Goal: Transaction & Acquisition: Purchase product/service

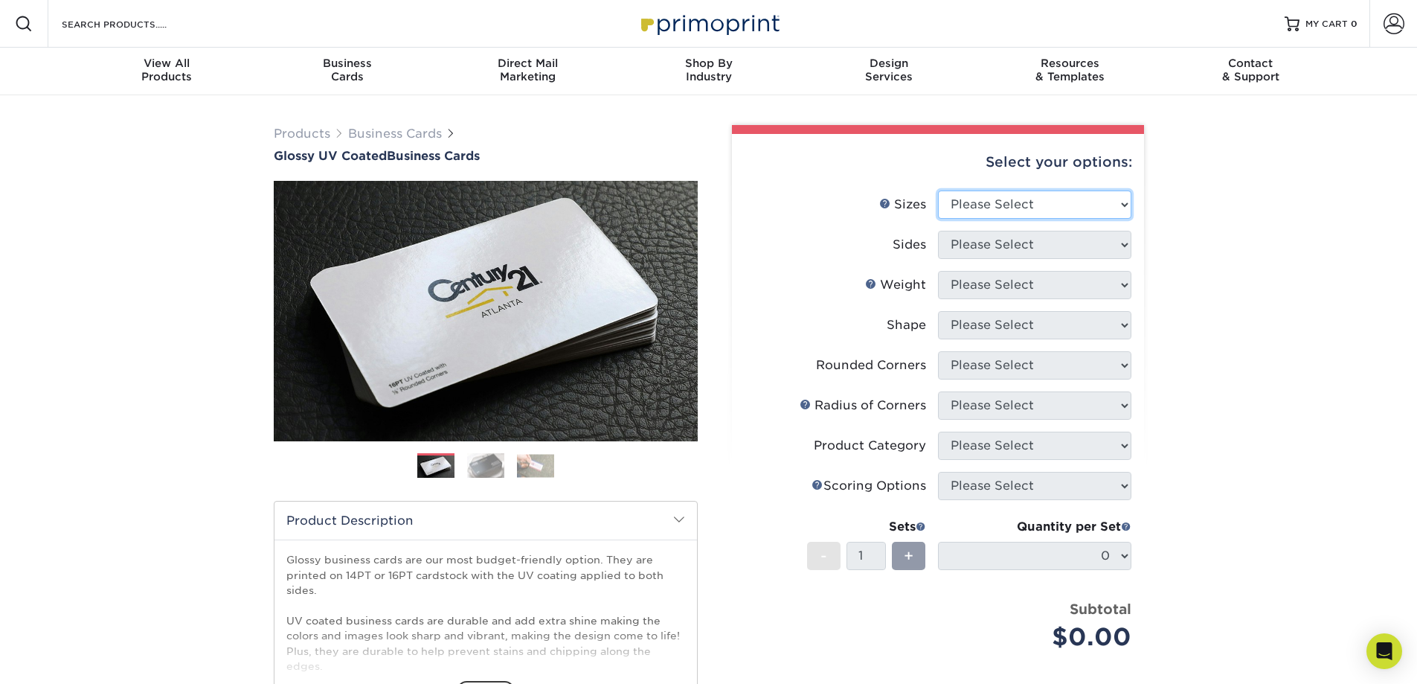
click at [995, 207] on select "Please Select 1.5" x 3.5" - Mini 1.75" x 3.5" - Mini 2" x 2" - Square 2" x 3" -…" at bounding box center [1034, 204] width 193 height 28
click at [991, 207] on select "Please Select 1.5" x 3.5" - Mini 1.75" x 3.5" - Mini 2" x 2" - Square 2" x 3" -…" at bounding box center [1034, 204] width 193 height 28
select select "2.00x3.50"
click at [938, 190] on select "Please Select 1.5" x 3.5" - Mini 1.75" x 3.5" - Mini 2" x 2" - Square 2" x 3" -…" at bounding box center [1034, 204] width 193 height 28
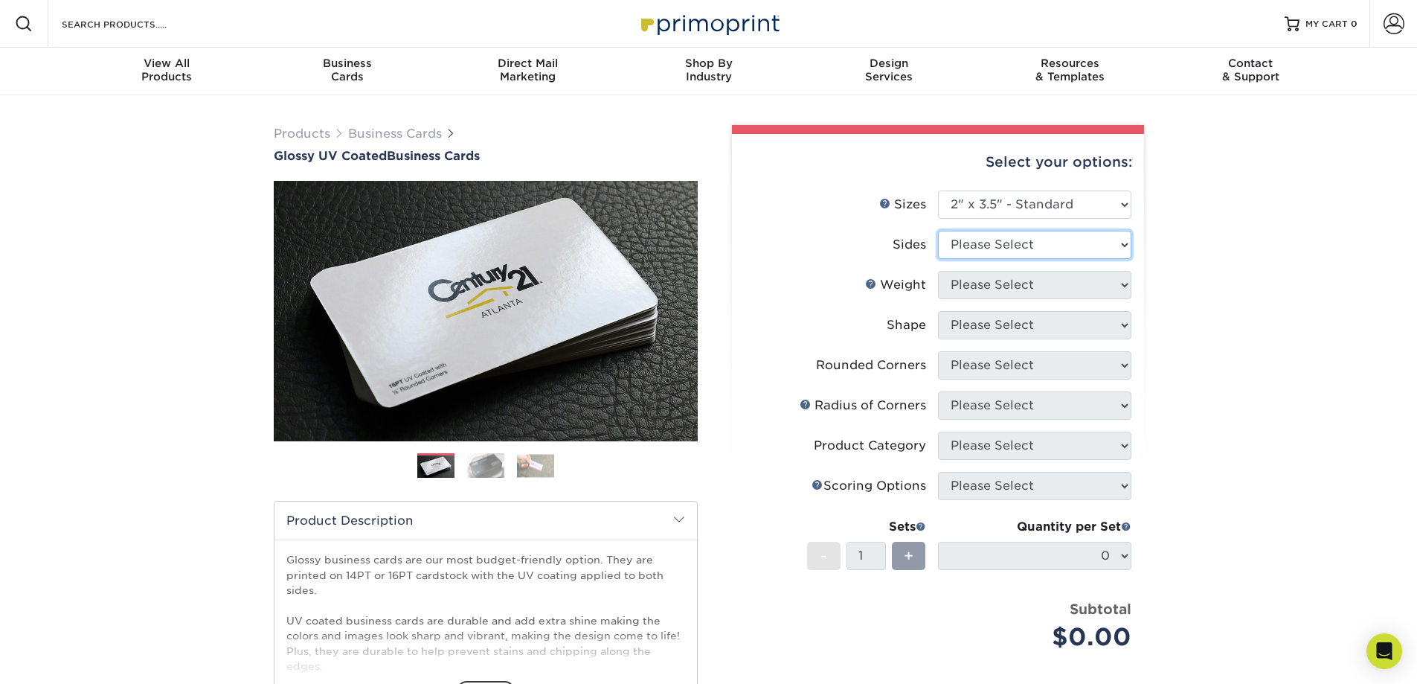
click at [995, 251] on select "Please Select Print Both Sides Print Front Only" at bounding box center [1034, 245] width 193 height 28
select select "13abbda7-1d64-4f25-8bb2-c179b224825d"
click at [938, 231] on select "Please Select Print Both Sides Print Front Only" at bounding box center [1034, 245] width 193 height 28
click at [1007, 291] on select "Please Select 16PT 14PT" at bounding box center [1034, 285] width 193 height 28
select select "16PT"
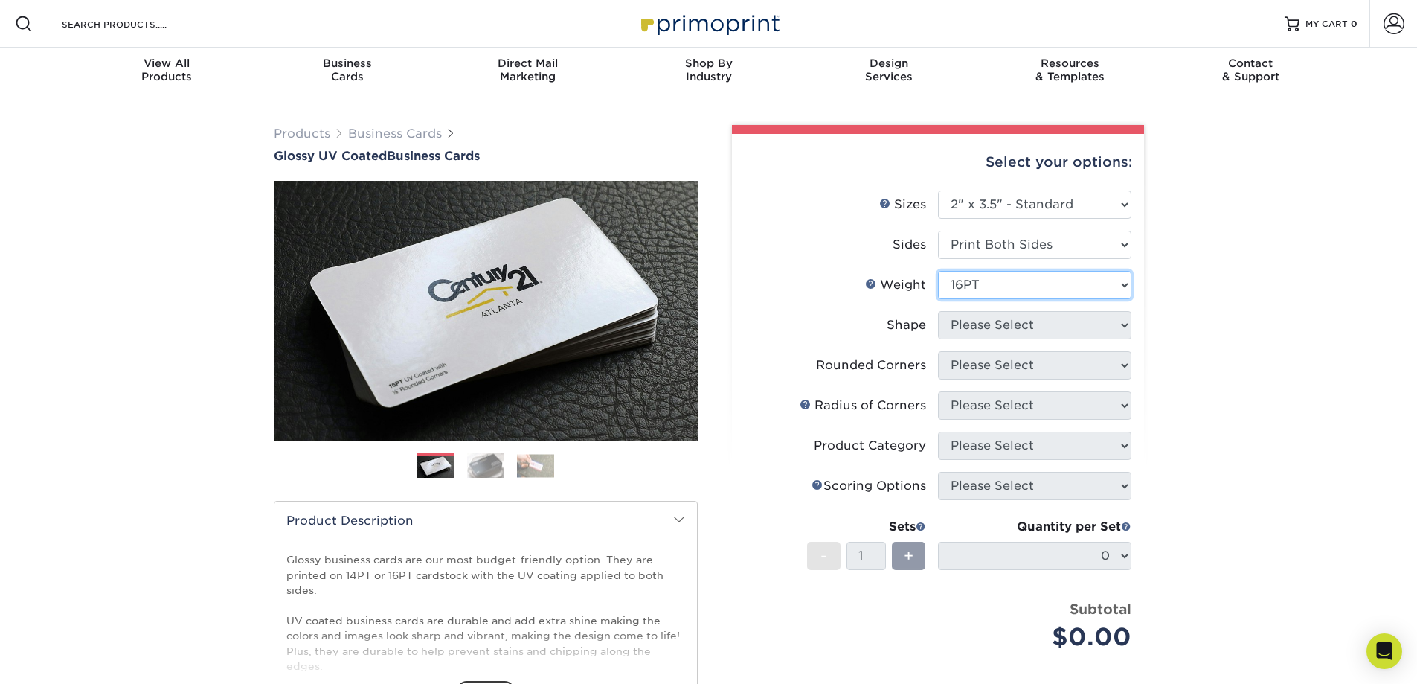
click at [938, 271] on select "Please Select 16PT 14PT" at bounding box center [1034, 285] width 193 height 28
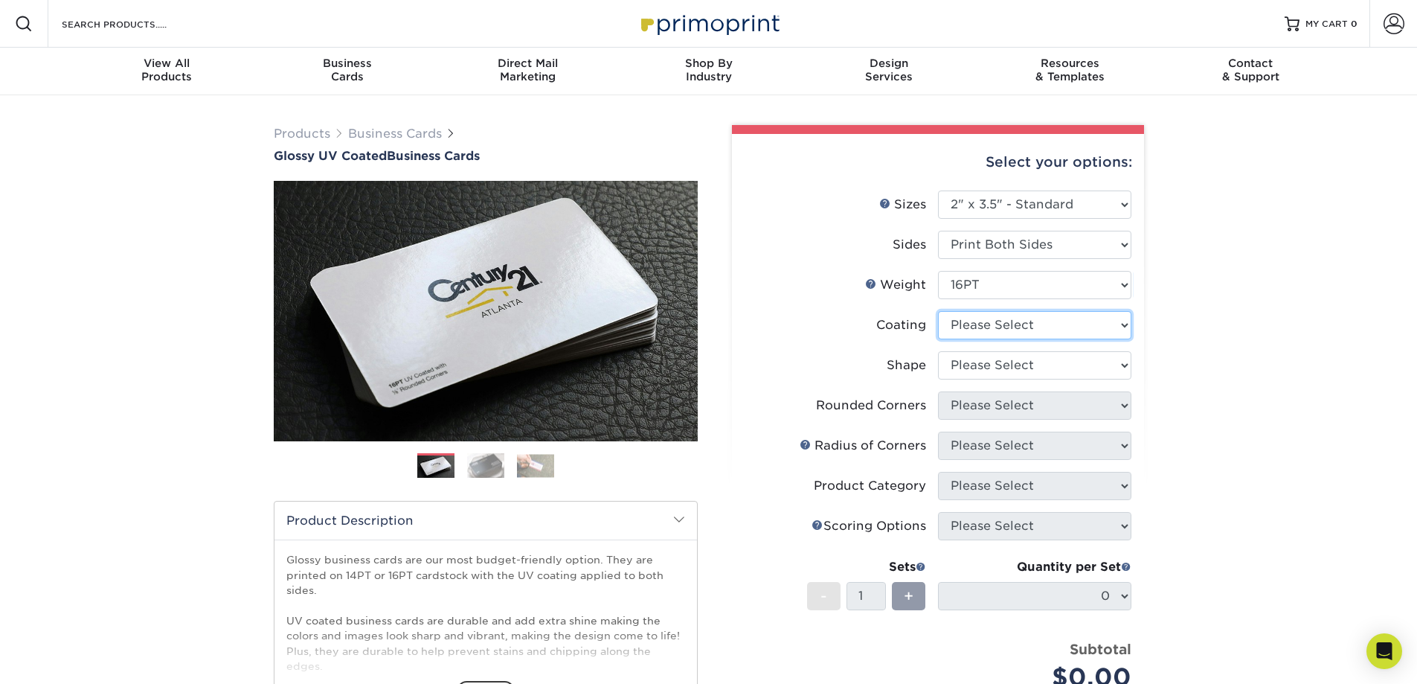
click at [998, 332] on select at bounding box center [1034, 325] width 193 height 28
click at [1278, 341] on div "Products Business Cards Glossy UV Coated Business Cards Previous Next" at bounding box center [708, 505] width 1417 height 821
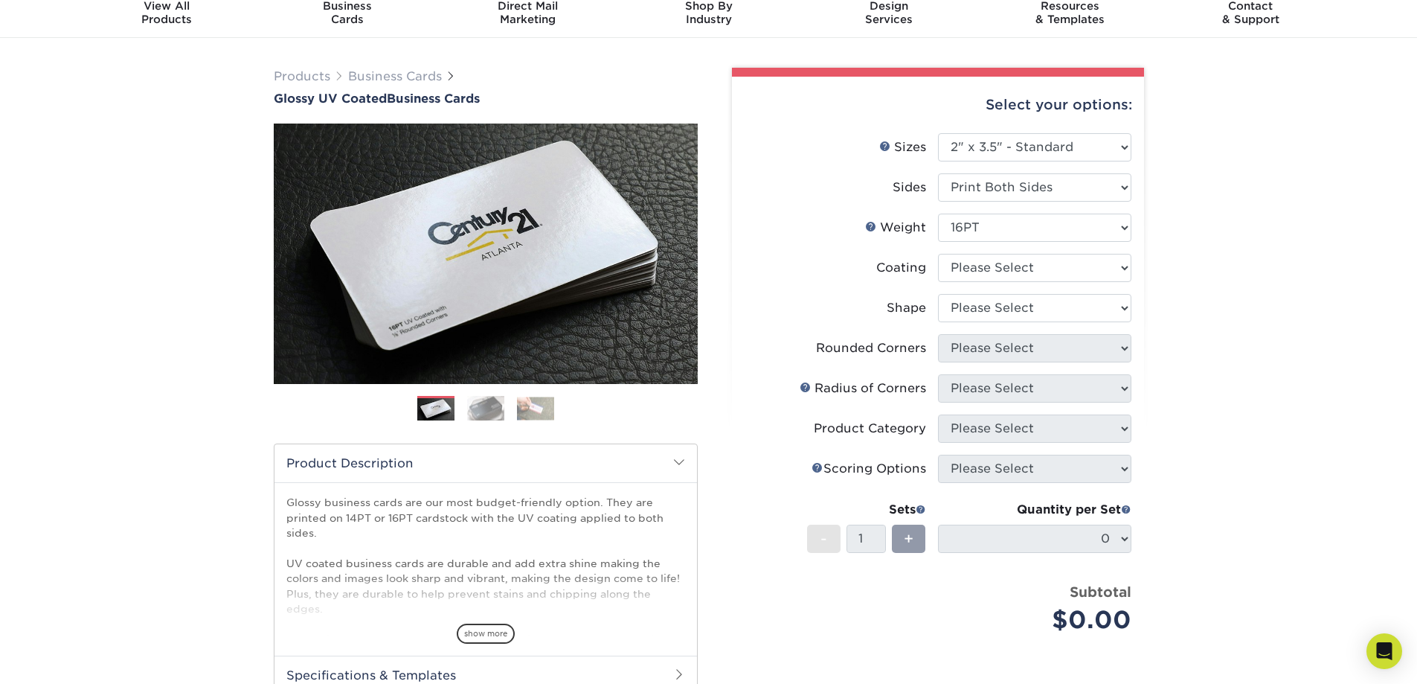
scroll to position [74, 0]
